Goal: Transaction & Acquisition: Purchase product/service

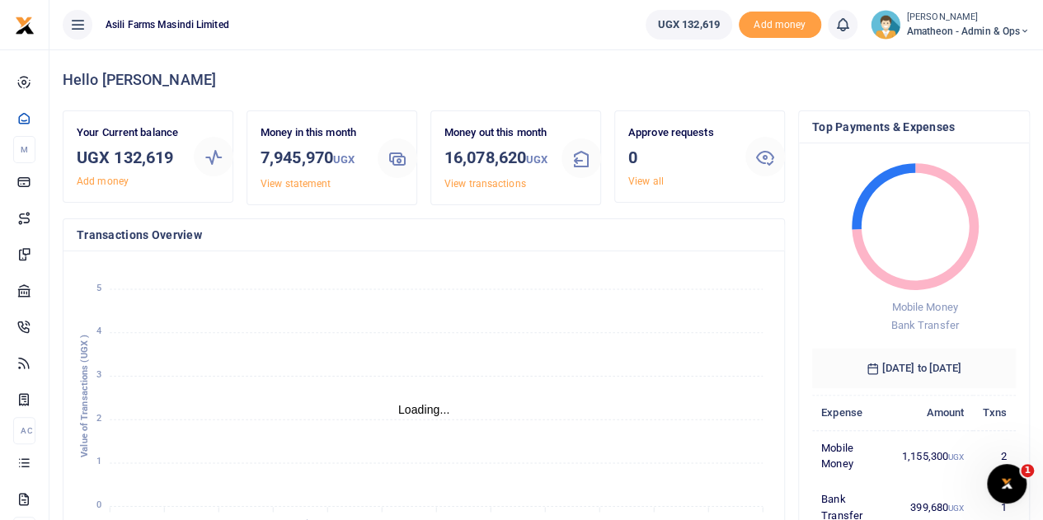
scroll to position [13, 13]
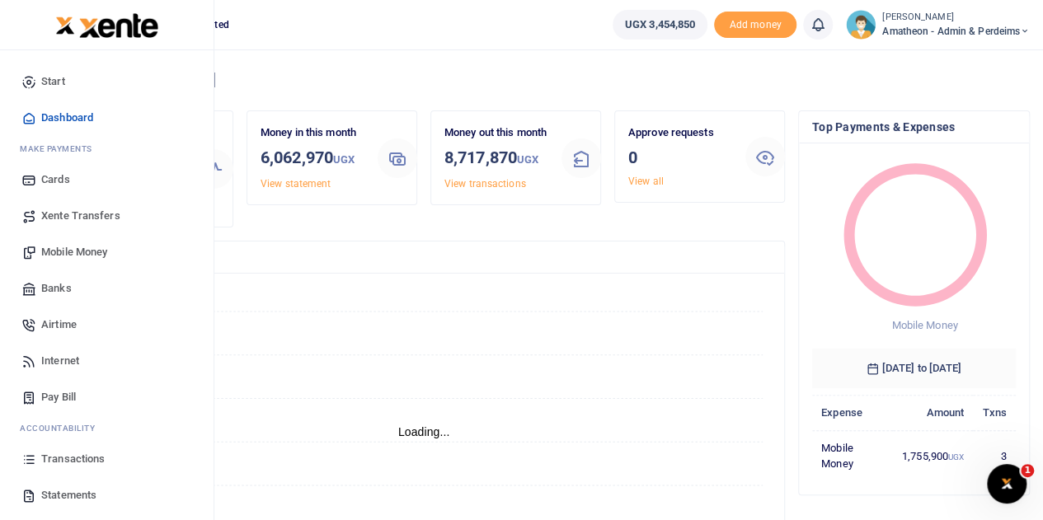
scroll to position [13, 13]
click at [53, 458] on span "Transactions" at bounding box center [72, 459] width 63 height 16
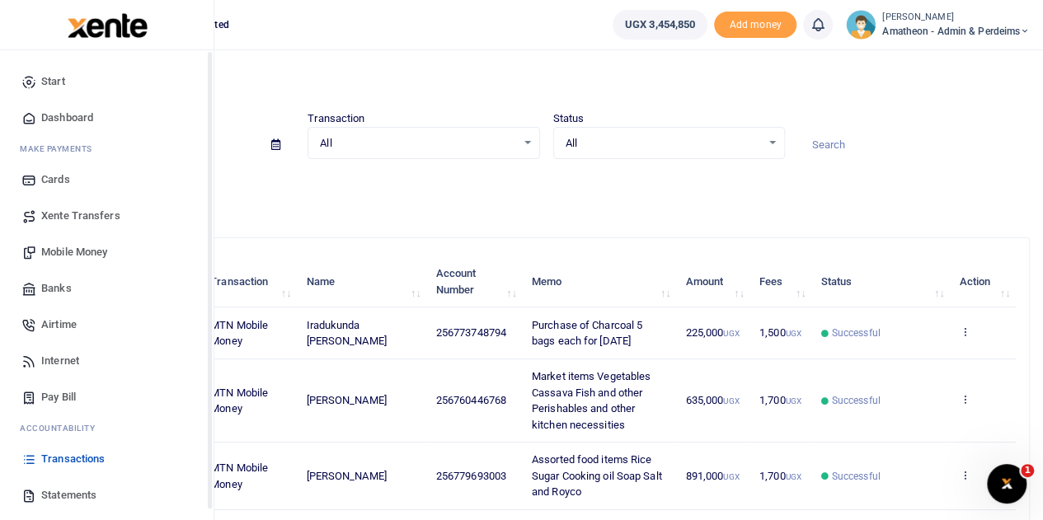
click at [35, 497] on icon at bounding box center [28, 495] width 15 height 15
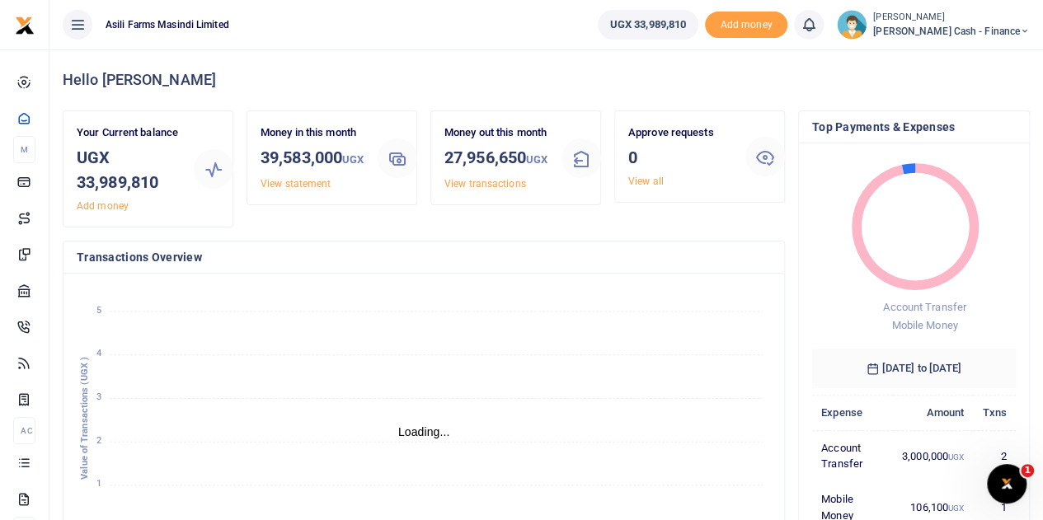
scroll to position [13, 13]
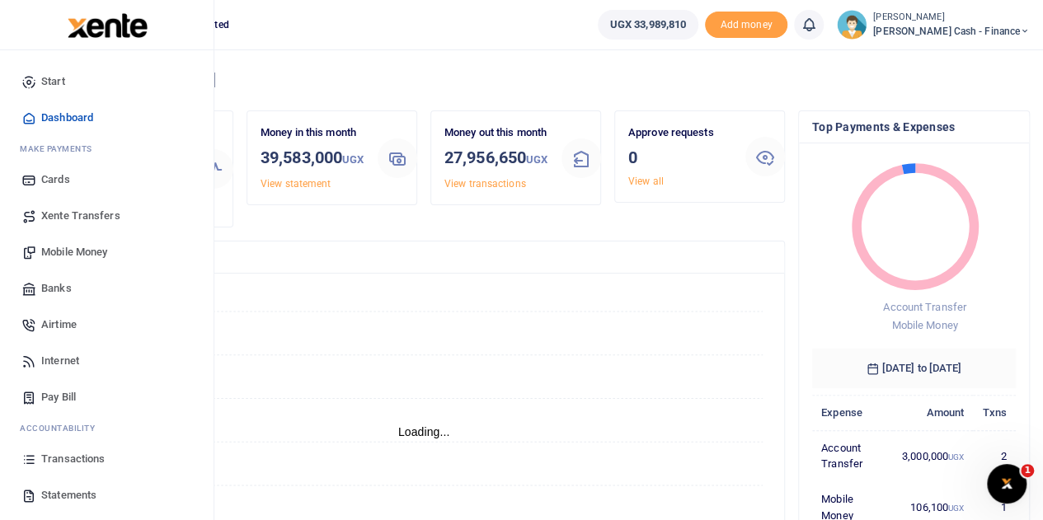
click at [61, 458] on span "Transactions" at bounding box center [72, 459] width 63 height 16
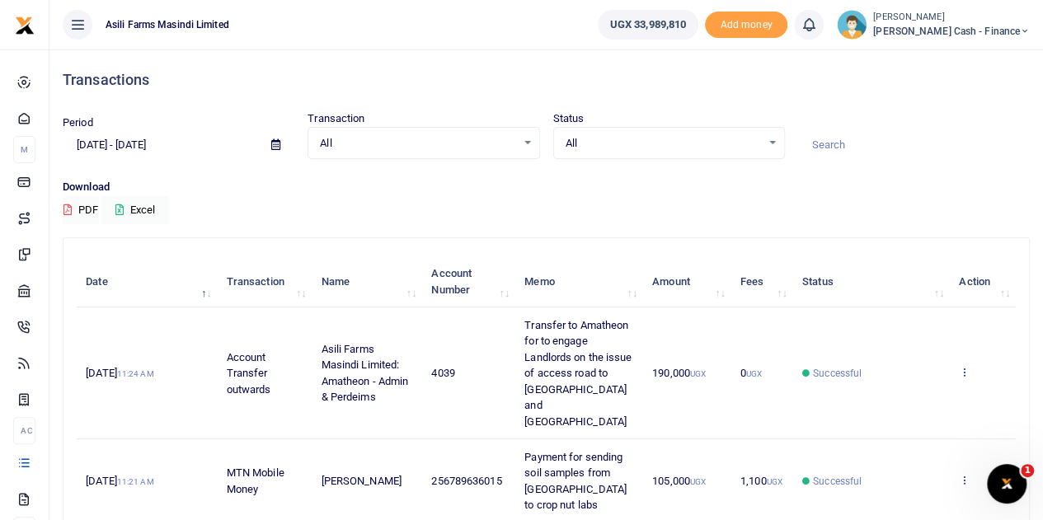
click at [964, 366] on icon at bounding box center [964, 372] width 11 height 12
click at [894, 388] on link "View details" at bounding box center [904, 391] width 130 height 23
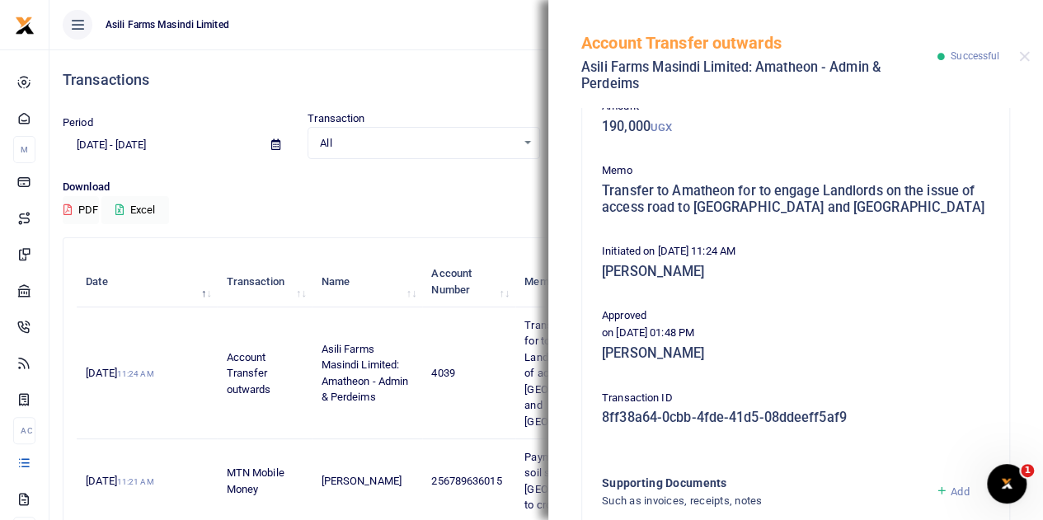
scroll to position [247, 0]
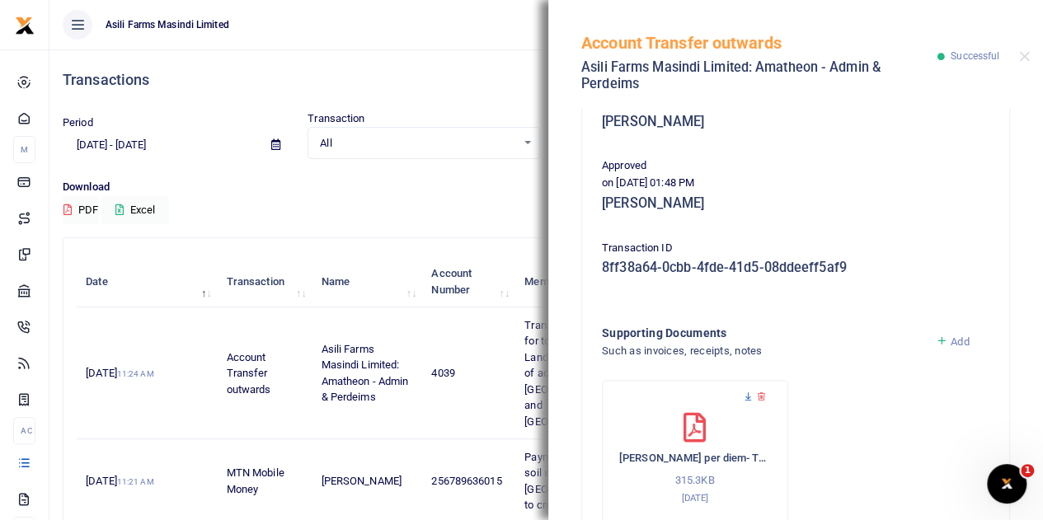
click at [744, 396] on icon at bounding box center [748, 397] width 11 height 11
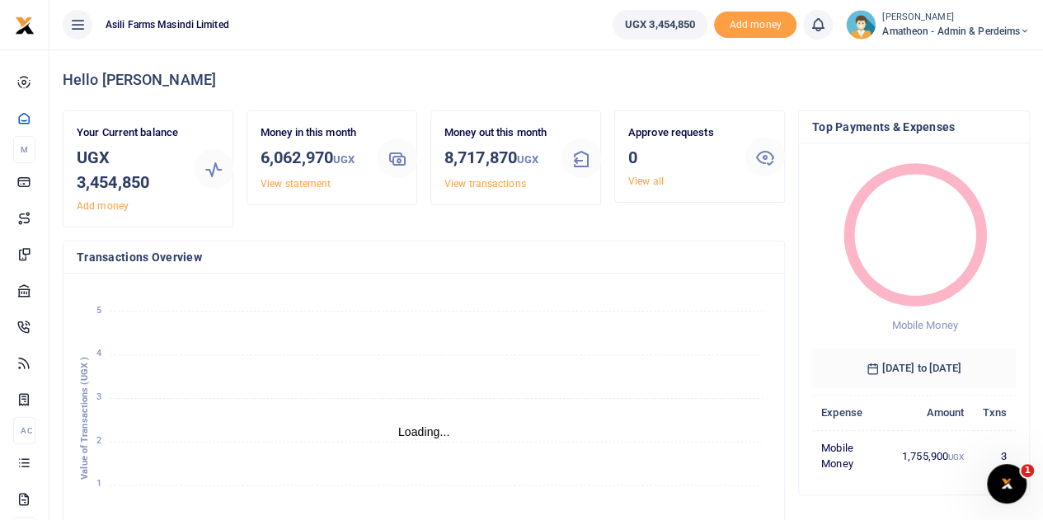
scroll to position [13, 13]
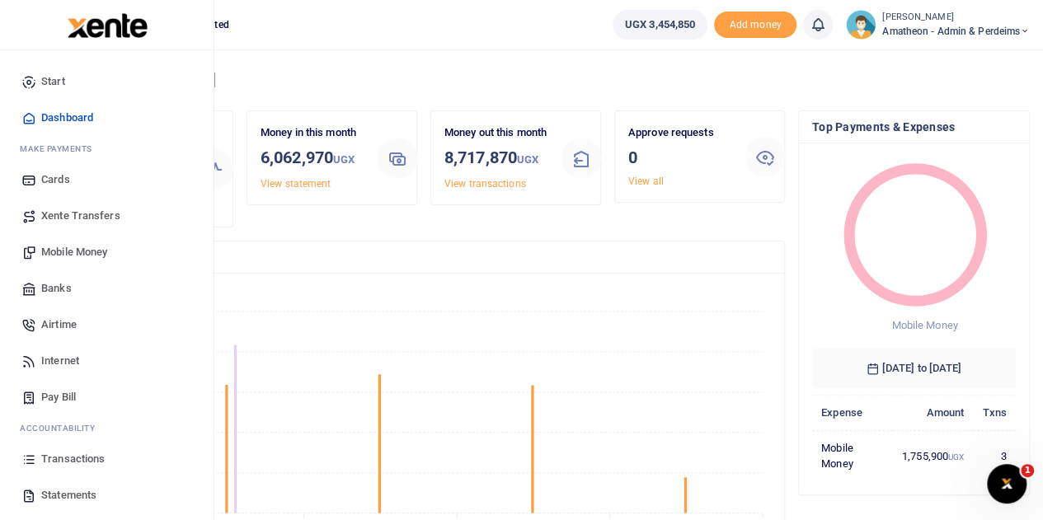
click at [53, 250] on span "Mobile Money" at bounding box center [74, 252] width 66 height 16
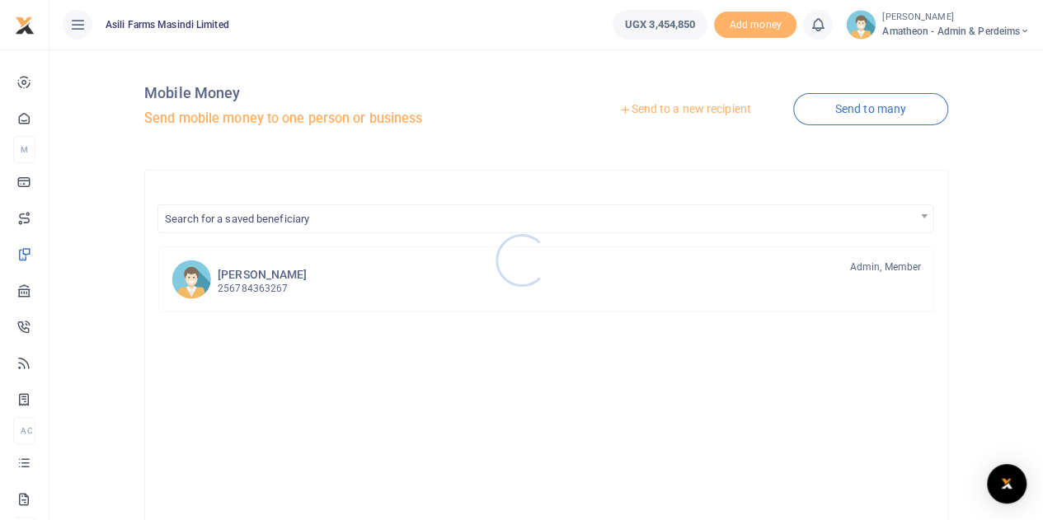
click at [685, 110] on div at bounding box center [521, 260] width 1043 height 520
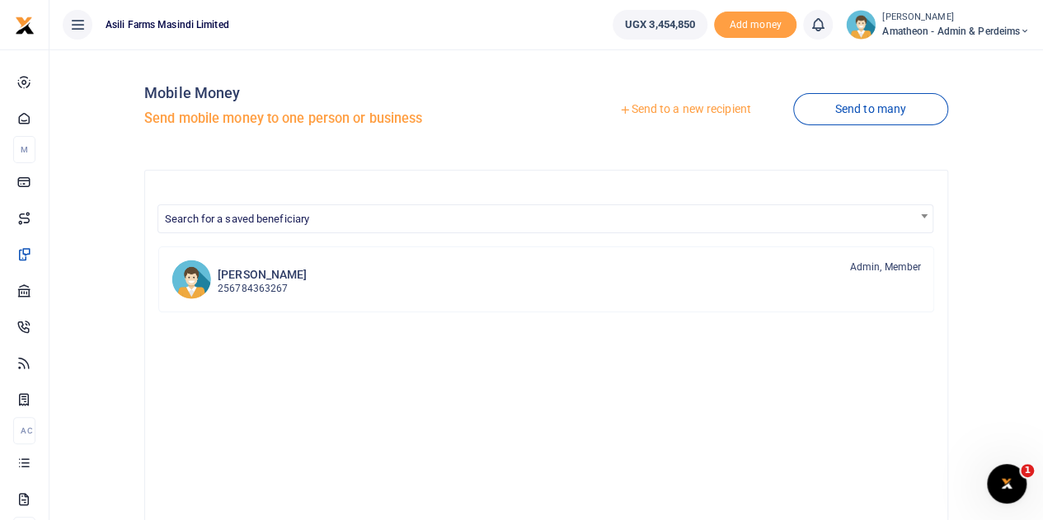
click at [685, 110] on link "Send to a new recipient" at bounding box center [684, 110] width 215 height 30
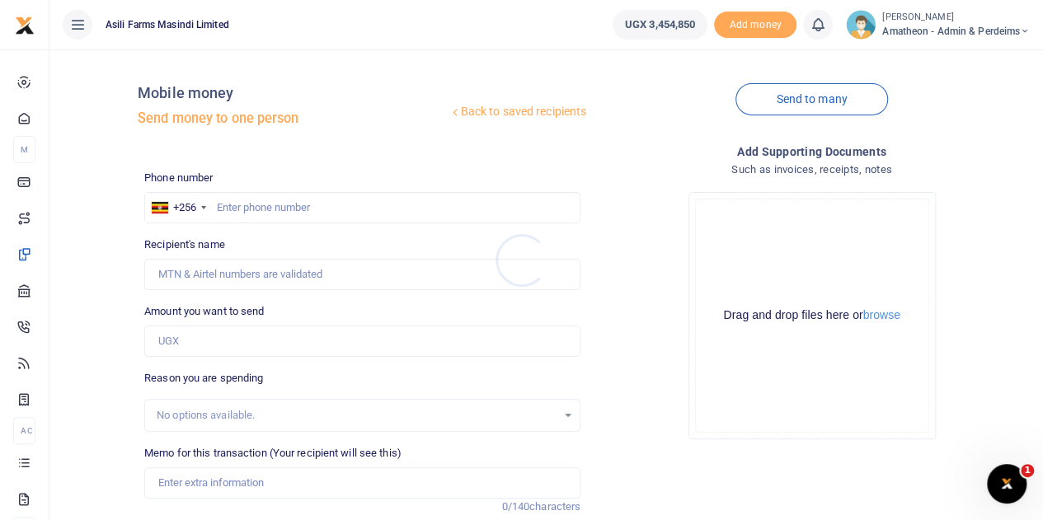
click at [882, 314] on div at bounding box center [521, 260] width 1043 height 520
click at [880, 314] on button "browse" at bounding box center [881, 315] width 37 height 12
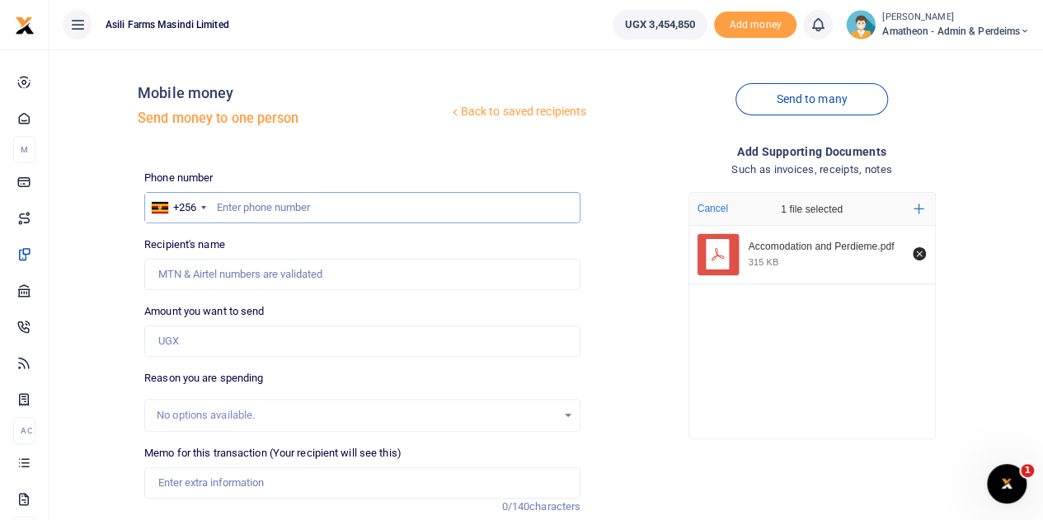
click at [276, 217] on input "text" at bounding box center [362, 207] width 436 height 31
paste input "775280092"
type input "775280092"
type input "Nancy Akumu"
type input "775280092"
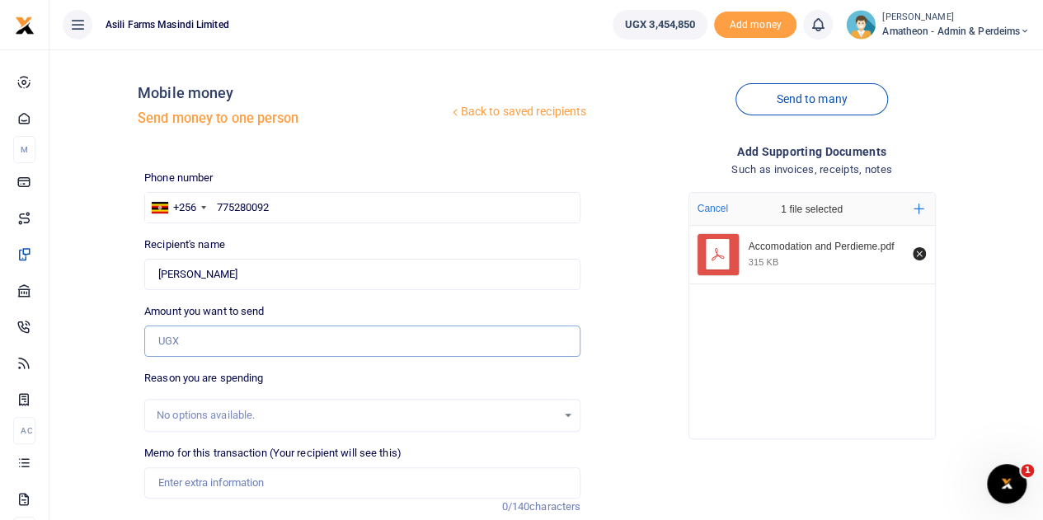
click at [192, 346] on input "Amount you want to send" at bounding box center [362, 341] width 436 height 31
type input "190,000"
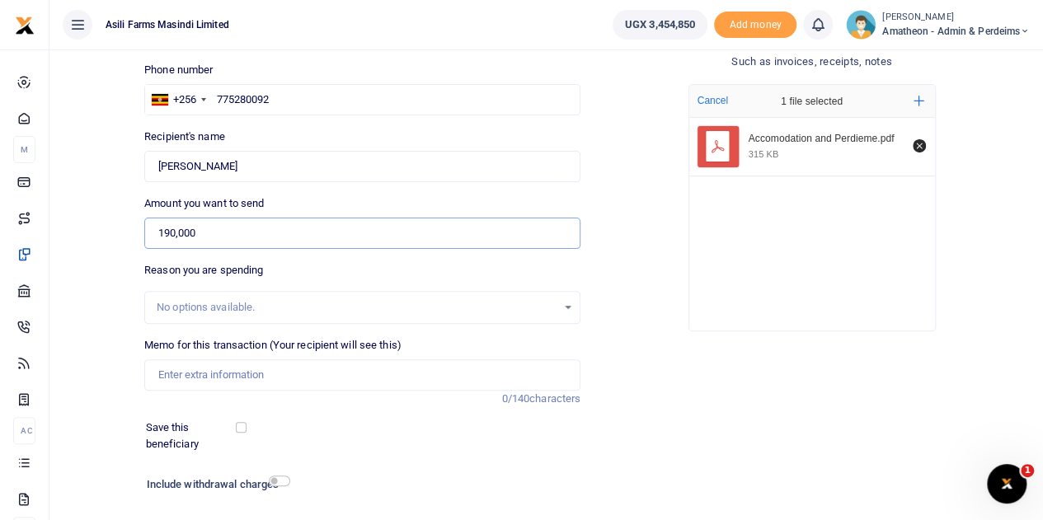
scroll to position [165, 0]
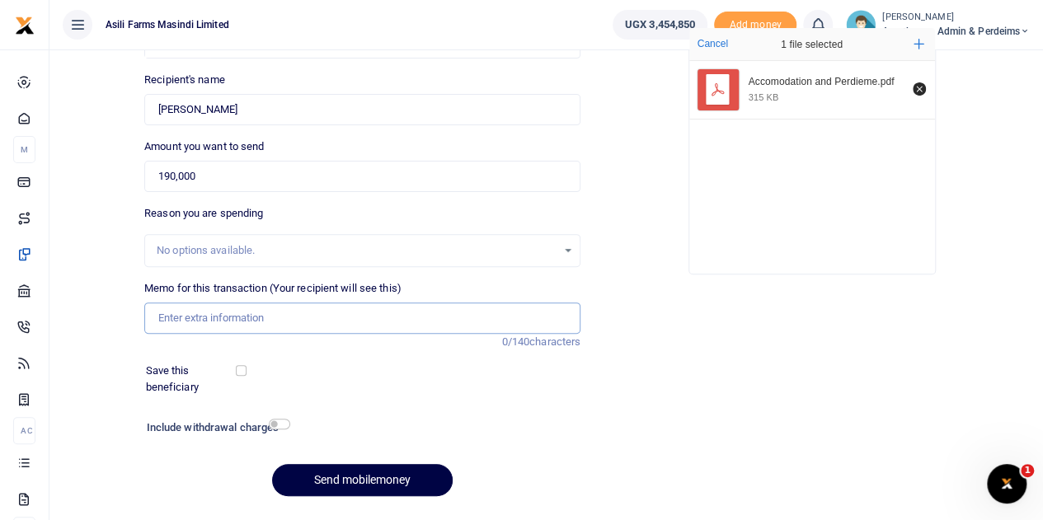
click at [187, 315] on input "Memo for this transaction (Your recipient will see this)" at bounding box center [362, 318] width 436 height 31
paste input "Accomodation and Perdieme"
click at [264, 321] on input "Accomodation and Perdieme" at bounding box center [362, 318] width 436 height 31
drag, startPoint x: 267, startPoint y: 316, endPoint x: 199, endPoint y: 318, distance: 68.5
click at [199, 318] on input "Accomodation and Perdieme" at bounding box center [362, 318] width 436 height 31
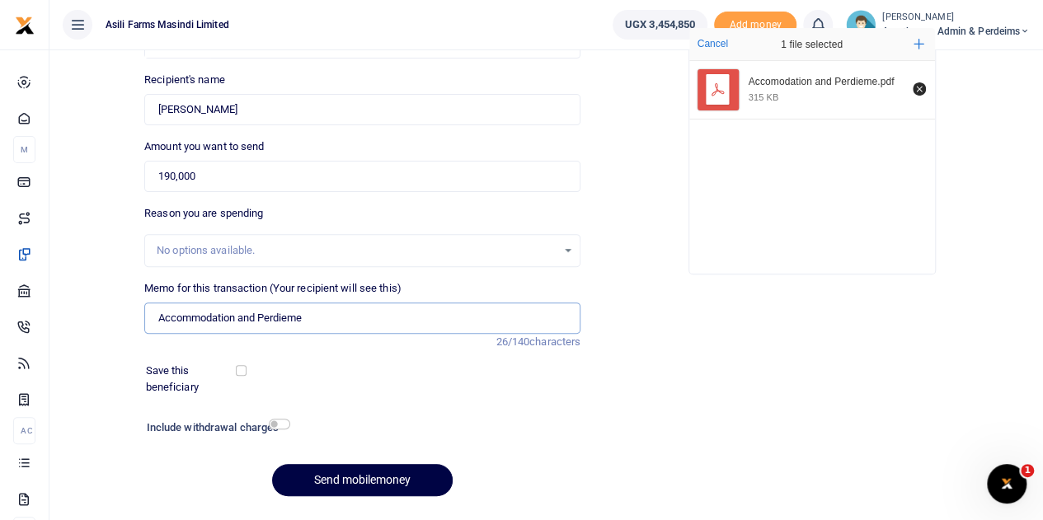
click at [317, 316] on input "Accommodation and Perdieme" at bounding box center [362, 318] width 436 height 31
paste input "Amatheon for to engage Landlords on the issue of access road to [GEOGRAPHIC_DAT…"
click at [196, 317] on input "Accommodation and Perdiem for Nancy while in Amatheon for to engage Landlords o…" at bounding box center [362, 318] width 436 height 31
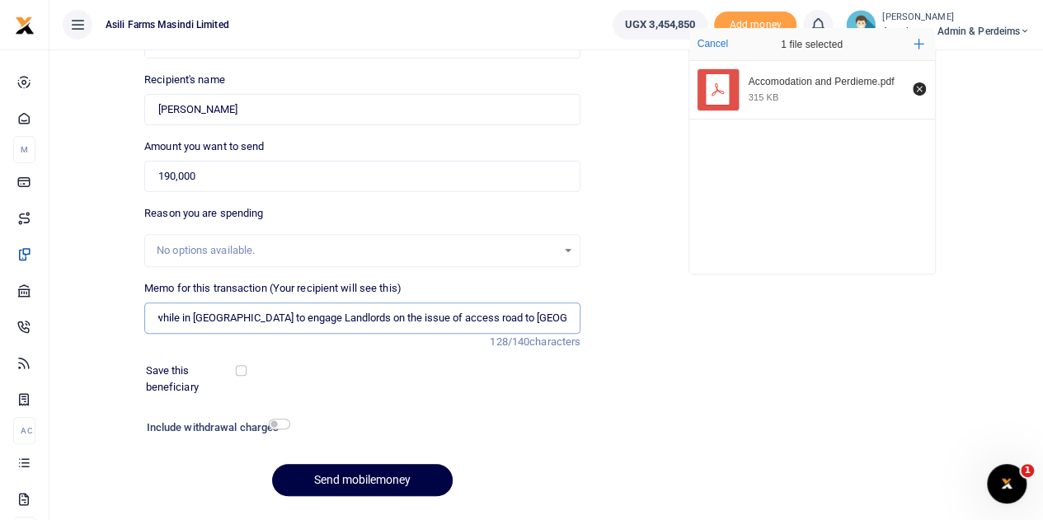
type input "Accommodation and Perdiem for Nancy while in Amatheon to engage Landlords on th…"
click at [267, 181] on input "190,000" at bounding box center [362, 176] width 436 height 31
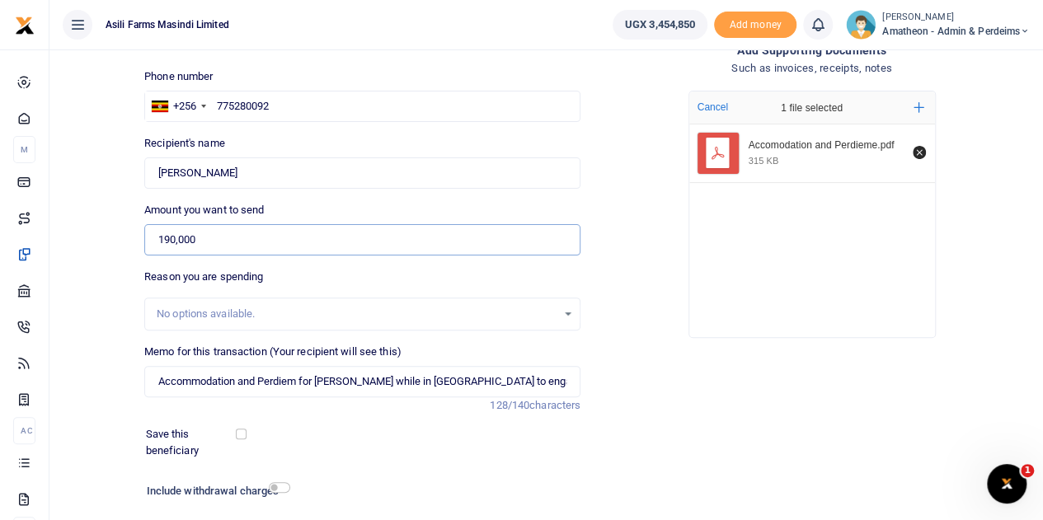
scroll to position [208, 0]
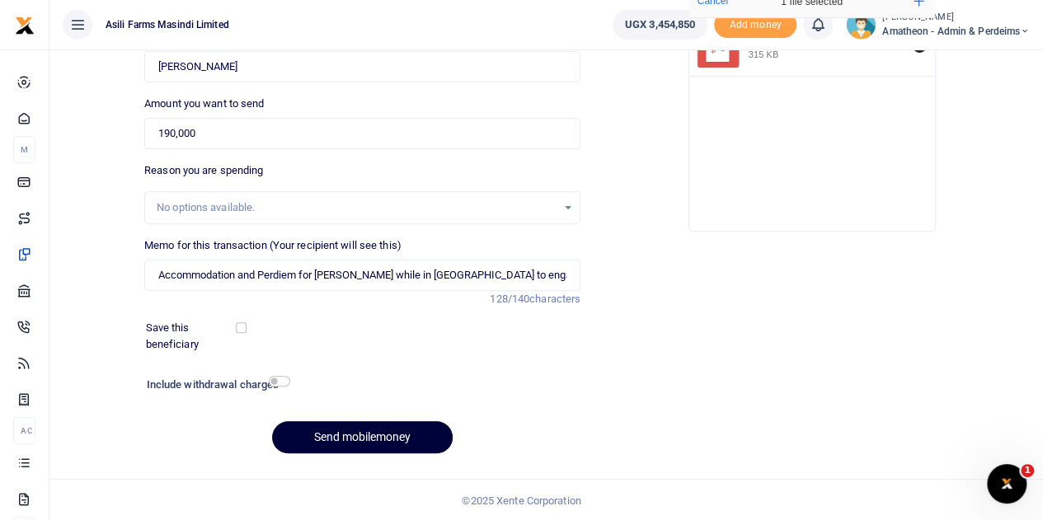
click at [330, 430] on button "Send mobilemoney" at bounding box center [362, 437] width 181 height 32
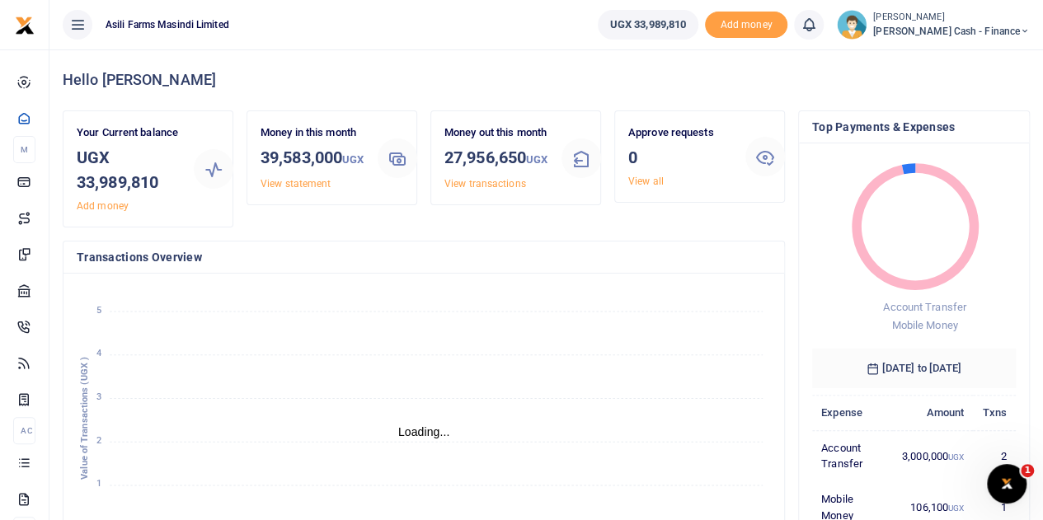
scroll to position [13, 13]
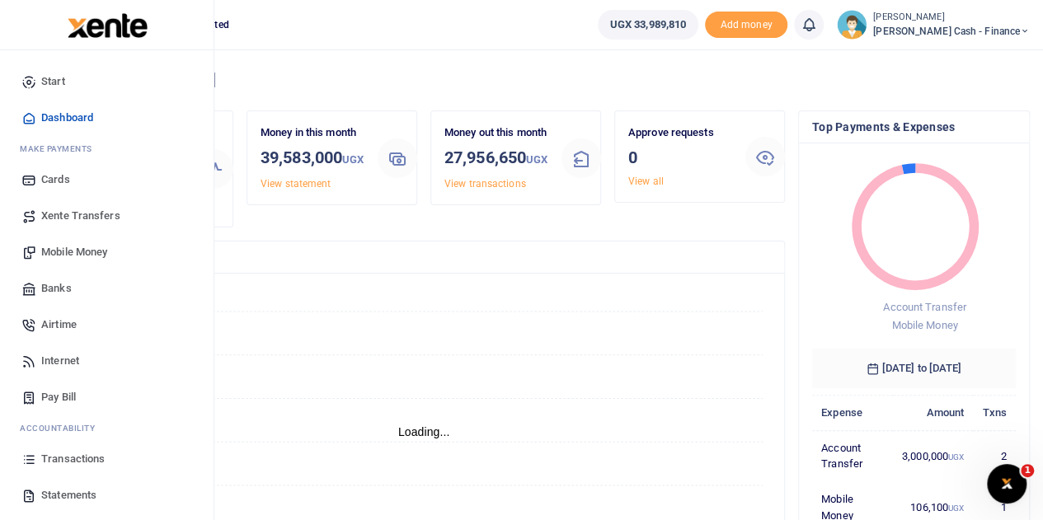
click at [48, 491] on span "Statements" at bounding box center [68, 495] width 55 height 16
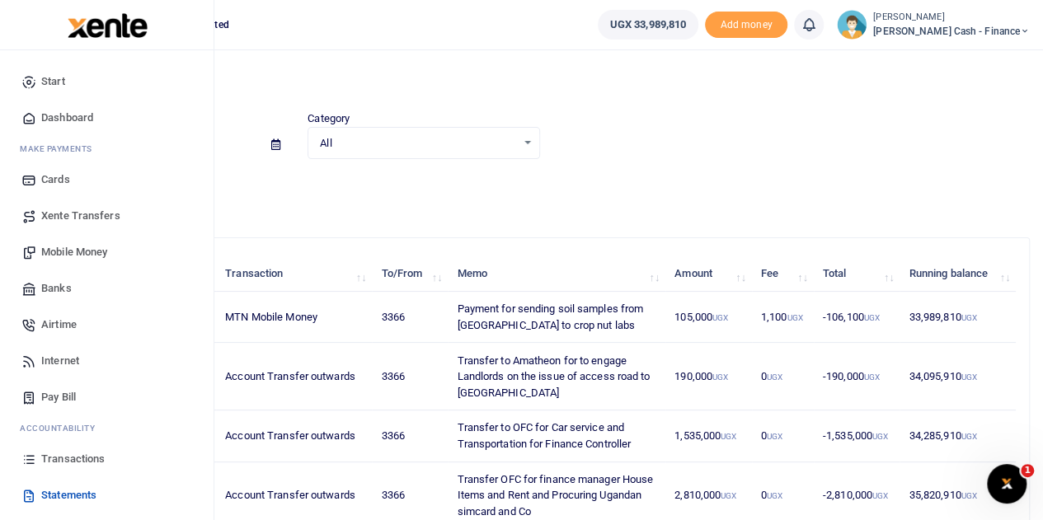
click at [31, 461] on icon at bounding box center [28, 459] width 15 height 15
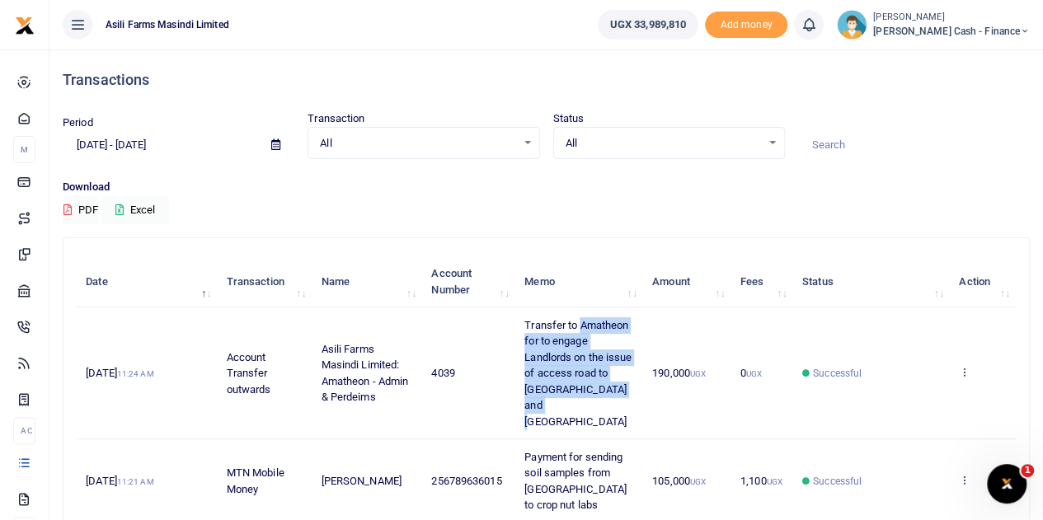
drag, startPoint x: 582, startPoint y: 322, endPoint x: 605, endPoint y: 401, distance: 81.7
click at [605, 401] on td "Transfer to Amatheon for to engage Landlords on the issue of access road to [GE…" at bounding box center [579, 374] width 128 height 132
copy span "Amatheon for to engage Landlords on the issue of access road to [GEOGRAPHIC_DAT…"
click at [619, 350] on td "Transfer to Amatheon for to engage Landlords on the issue of access road to [GE…" at bounding box center [579, 374] width 128 height 132
